Goal: Transaction & Acquisition: Book appointment/travel/reservation

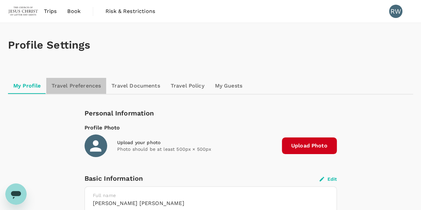
click at [71, 85] on link "Travel Preferences" at bounding box center [76, 86] width 60 height 16
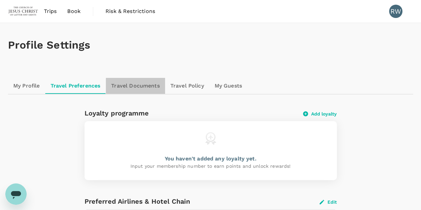
click at [143, 89] on link "Travel Documents" at bounding box center [135, 86] width 59 height 16
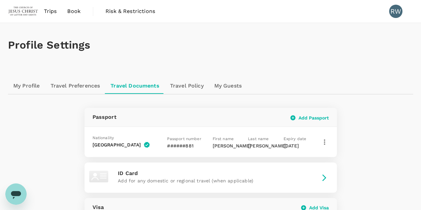
click at [74, 11] on span "Book" at bounding box center [73, 11] width 13 height 8
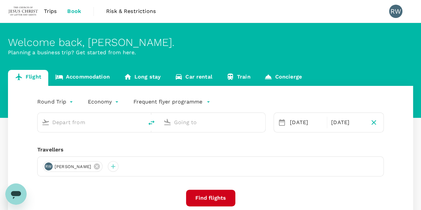
type input "Kuching Intl (KCH)"
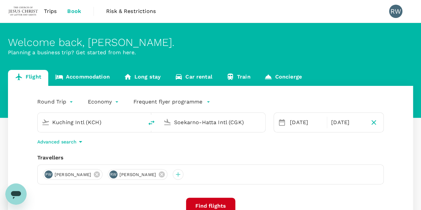
click at [209, 123] on input "Soekarno-Hatta Intl (CGK)" at bounding box center [212, 122] width 77 height 10
click at [250, 121] on input "Soekarno-Hatta Intl (CGK)" at bounding box center [212, 122] width 77 height 10
click at [182, 123] on input "Soekarno-Hatta Intl (CGK)" at bounding box center [212, 122] width 77 height 10
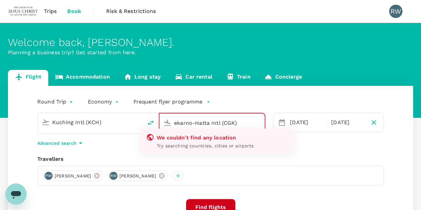
click at [240, 120] on input "ekarno-Hatta Intl (CGK)" at bounding box center [212, 123] width 77 height 10
type input "e"
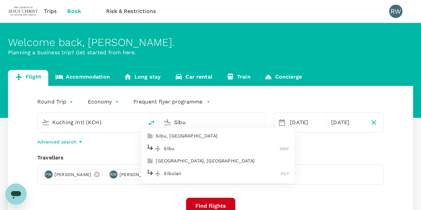
click at [170, 150] on p "Sibu" at bounding box center [222, 148] width 116 height 7
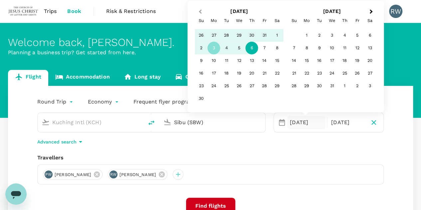
type input "Sibu (SBW)"
click at [200, 10] on span "Previous Month" at bounding box center [200, 12] width 0 height 8
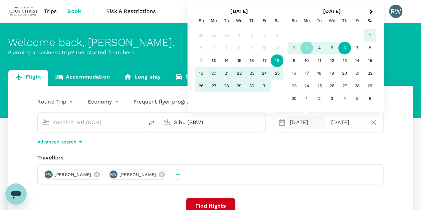
click at [278, 60] on div "18" at bounding box center [277, 61] width 13 height 13
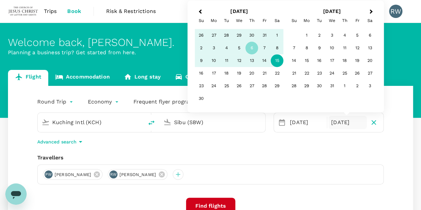
click at [278, 60] on div "15" at bounding box center [277, 61] width 13 height 13
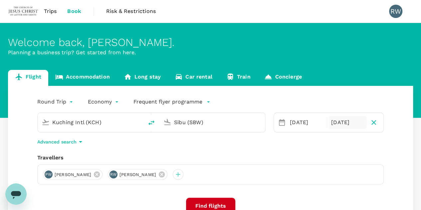
click at [347, 121] on div "15 Nov" at bounding box center [348, 122] width 38 height 13
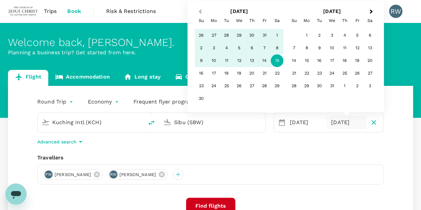
click at [198, 8] on button "Previous Month" at bounding box center [199, 12] width 11 height 11
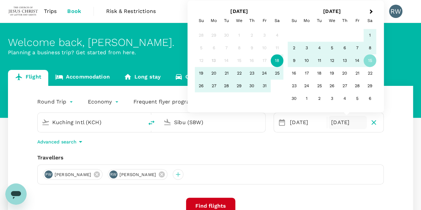
click at [280, 61] on div "18" at bounding box center [277, 61] width 13 height 13
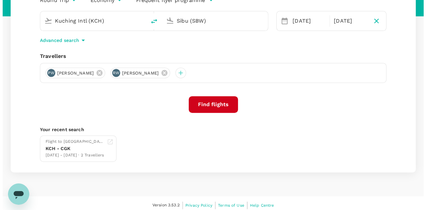
scroll to position [105, 0]
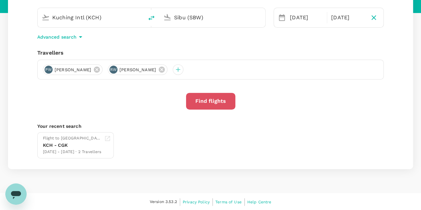
click at [208, 104] on button "Find flights" at bounding box center [210, 101] width 49 height 17
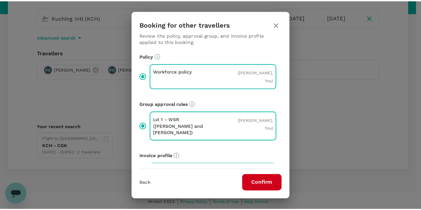
scroll to position [29, 0]
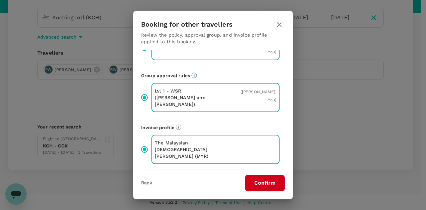
click at [266, 185] on button "Confirm" at bounding box center [265, 183] width 40 height 17
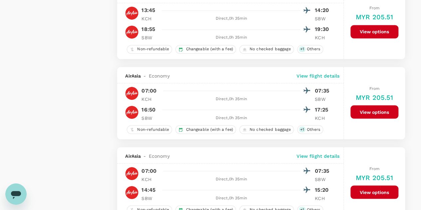
scroll to position [566, 0]
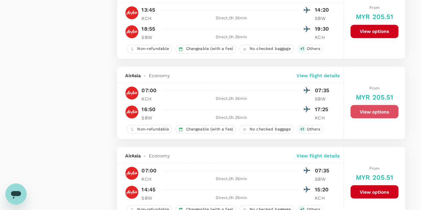
click at [373, 112] on button "View options" at bounding box center [375, 111] width 48 height 13
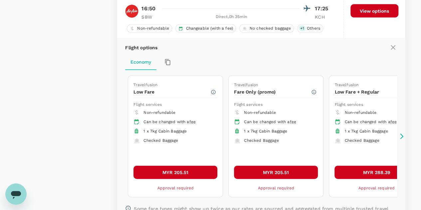
scroll to position [666, 0]
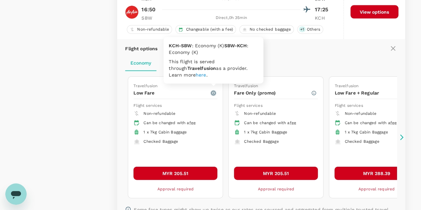
click at [213, 91] on icon "button" at bounding box center [213, 93] width 5 height 5
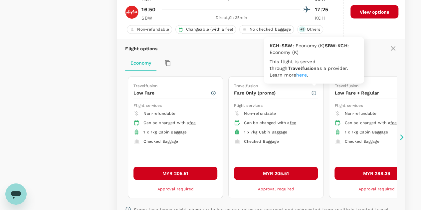
click at [313, 92] on icon "button" at bounding box center [314, 93] width 5 height 5
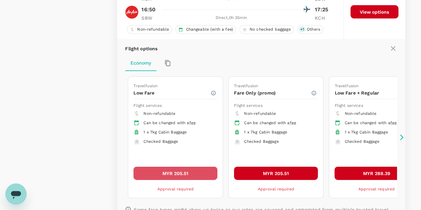
click at [175, 171] on button "MYR 205.51" at bounding box center [176, 173] width 84 height 13
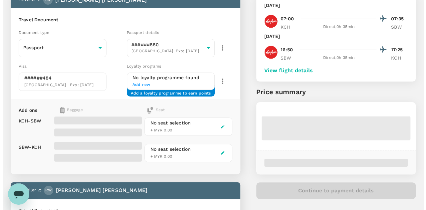
scroll to position [52, 0]
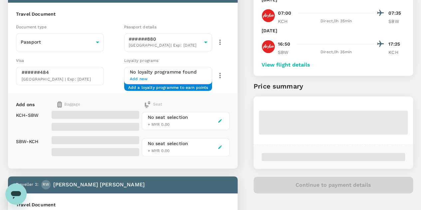
click at [223, 120] on icon "button" at bounding box center [220, 121] width 5 height 5
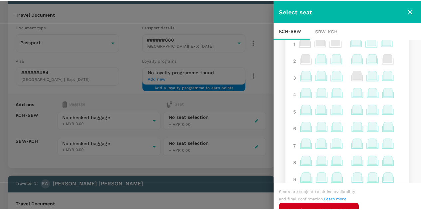
scroll to position [0, 0]
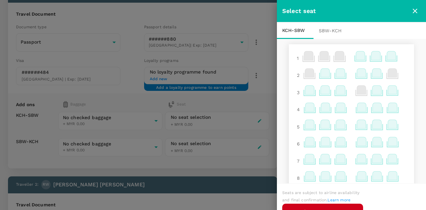
click at [356, 58] on icon at bounding box center [360, 55] width 9 height 9
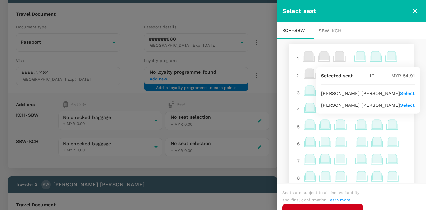
click at [415, 12] on icon "close" at bounding box center [415, 11] width 5 height 5
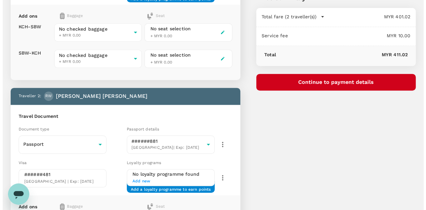
scroll to position [140, 0]
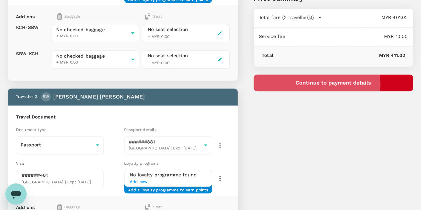
click at [356, 84] on button "Continue to payment details" at bounding box center [334, 83] width 160 height 17
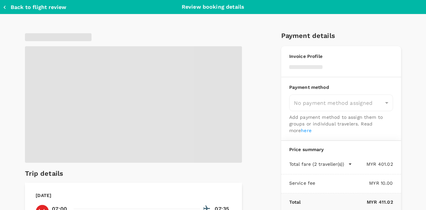
type input "9ff7d32c-0ed4-425d-995c-227ac94b7561"
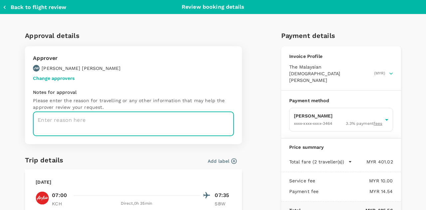
click at [55, 119] on textarea at bounding box center [133, 124] width 201 height 24
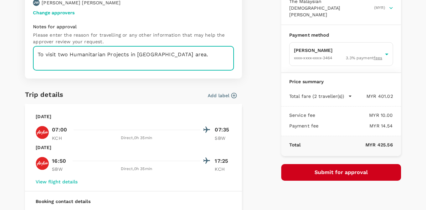
scroll to position [105, 0]
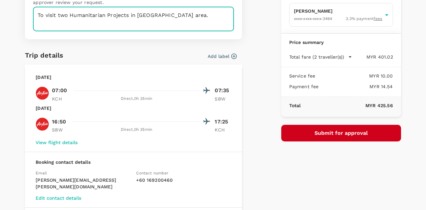
type textarea "To visit two Humanitarian Projects in Sibu area."
click at [343, 129] on button "Submit for approval" at bounding box center [342, 133] width 120 height 17
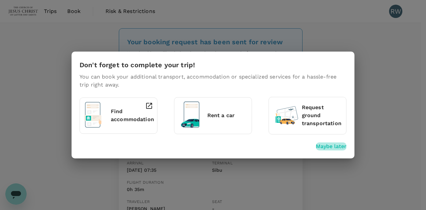
click at [329, 146] on p "Maybe later" at bounding box center [331, 147] width 31 height 8
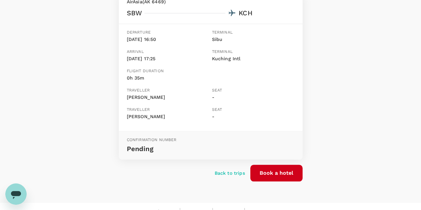
scroll to position [293, 0]
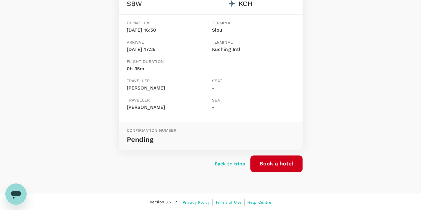
click at [231, 162] on p "Back to trips" at bounding box center [230, 164] width 30 height 7
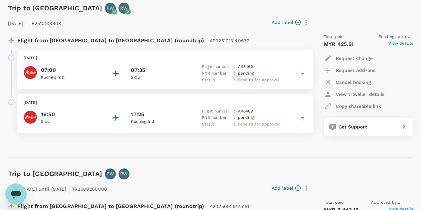
scroll to position [97, 0]
